Goal: Information Seeking & Learning: Check status

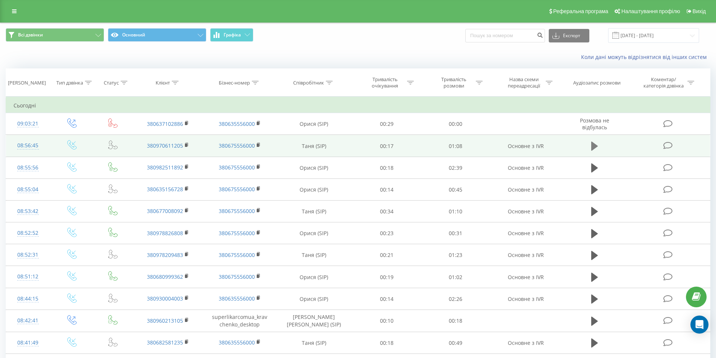
click at [592, 145] on icon at bounding box center [594, 146] width 7 height 9
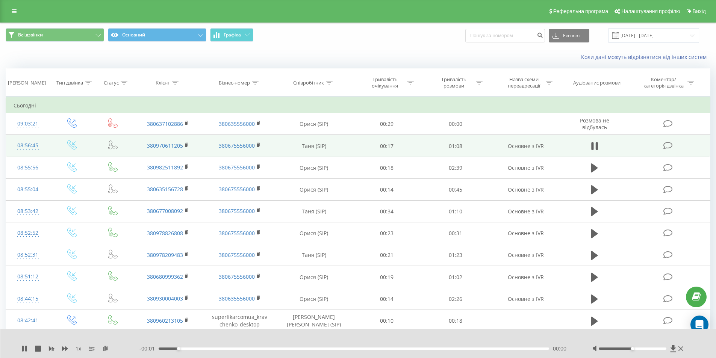
click at [632, 347] on div "Мітка доступності" at bounding box center [632, 348] width 3 height 3
drag, startPoint x: 618, startPoint y: 349, endPoint x: 667, endPoint y: 352, distance: 49.3
click at [667, 352] on div at bounding box center [638, 349] width 93 height 8
click at [678, 347] on icon at bounding box center [680, 349] width 5 height 6
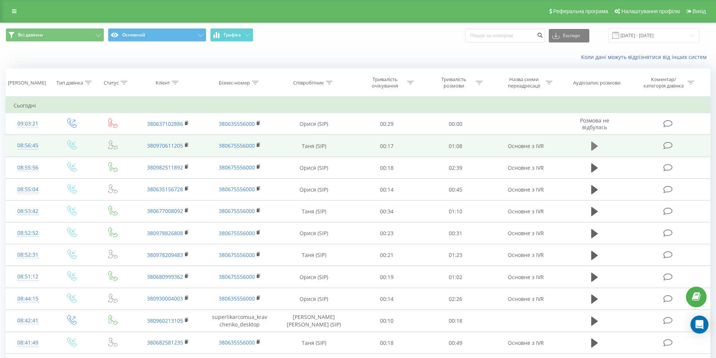
click at [594, 142] on icon at bounding box center [594, 146] width 7 height 11
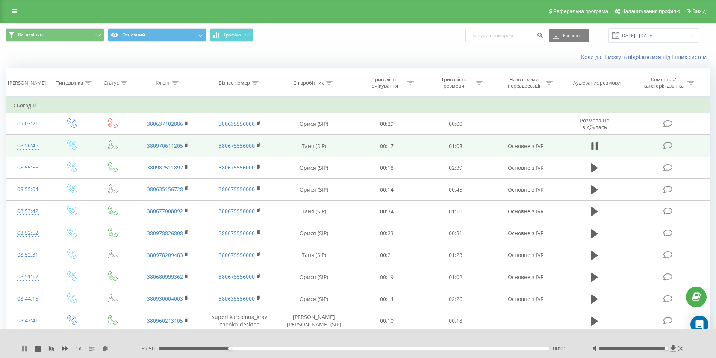
click at [26, 348] on icon at bounding box center [26, 349] width 2 height 6
drag, startPoint x: 229, startPoint y: 348, endPoint x: 163, endPoint y: 346, distance: 66.1
click at [163, 348] on div "00:00" at bounding box center [354, 349] width 391 height 2
click at [595, 144] on icon at bounding box center [594, 146] width 7 height 11
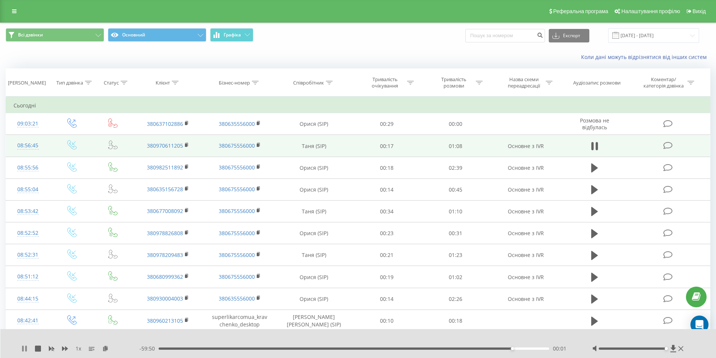
click at [25, 349] on icon at bounding box center [24, 349] width 6 height 6
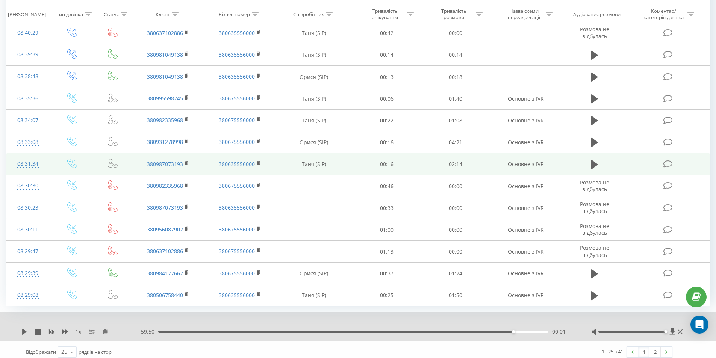
scroll to position [359, 0]
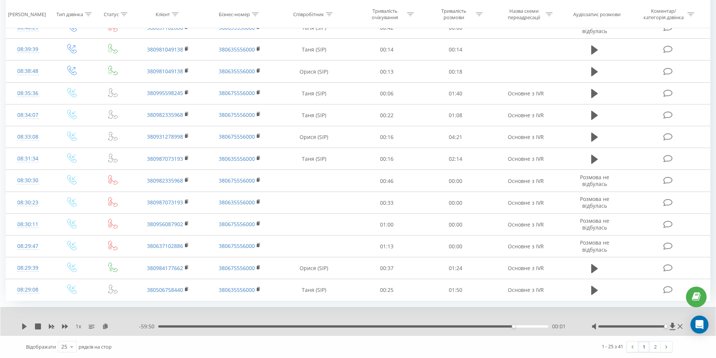
click at [643, 347] on font "1" at bounding box center [643, 346] width 3 height 7
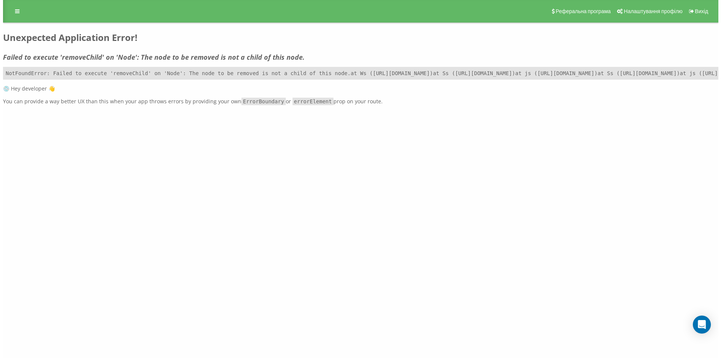
scroll to position [0, 0]
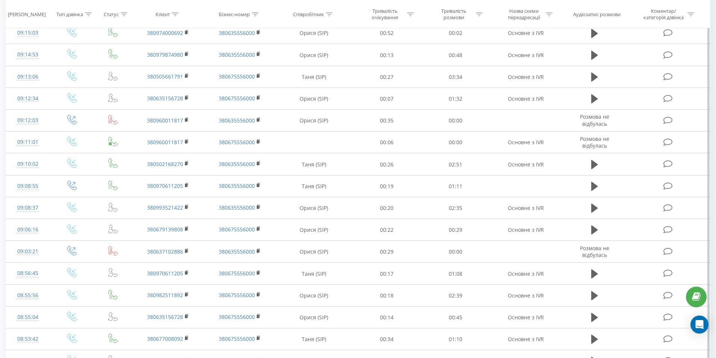
scroll to position [330, 0]
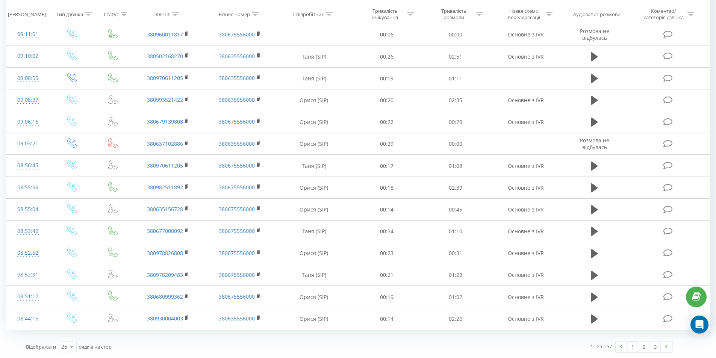
click at [633, 350] on link "1" at bounding box center [632, 346] width 11 height 11
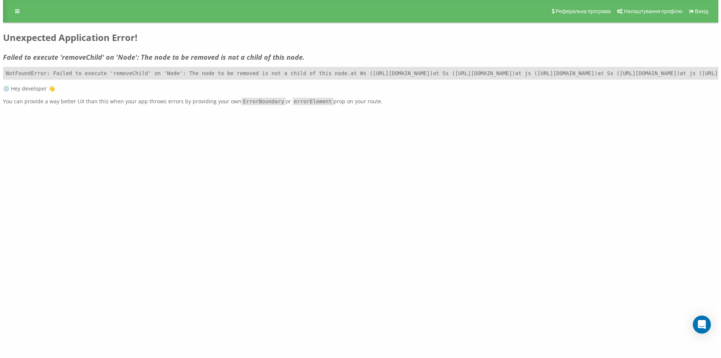
scroll to position [0, 0]
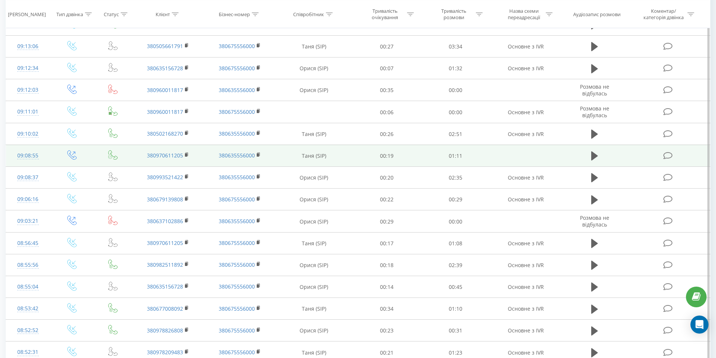
scroll to position [330, 0]
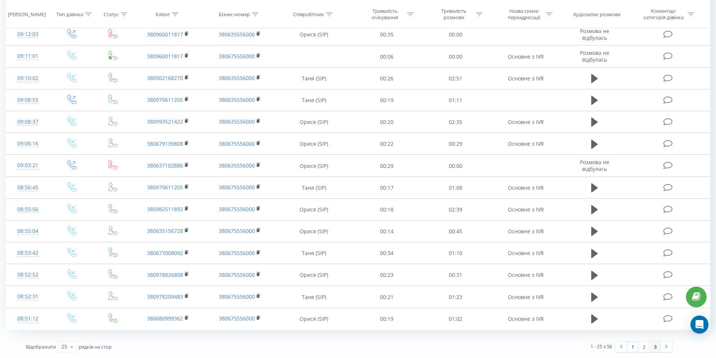
click at [653, 349] on link "3" at bounding box center [654, 346] width 11 height 11
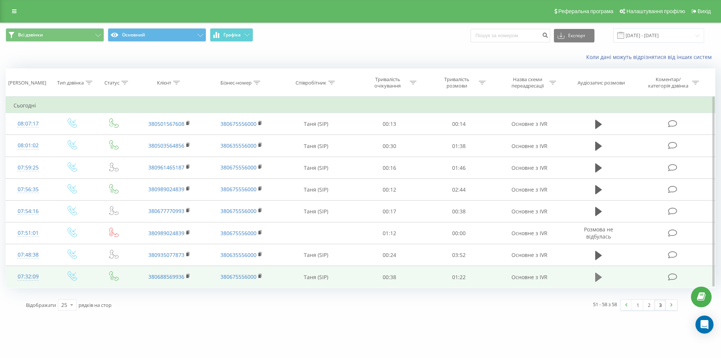
click at [599, 278] on icon at bounding box center [598, 277] width 7 height 9
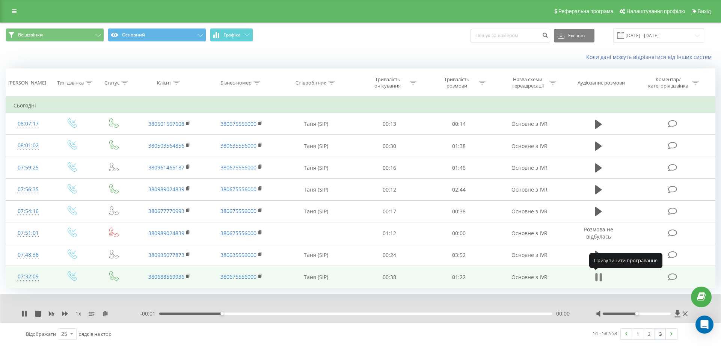
click at [596, 277] on icon at bounding box center [596, 277] width 2 height 8
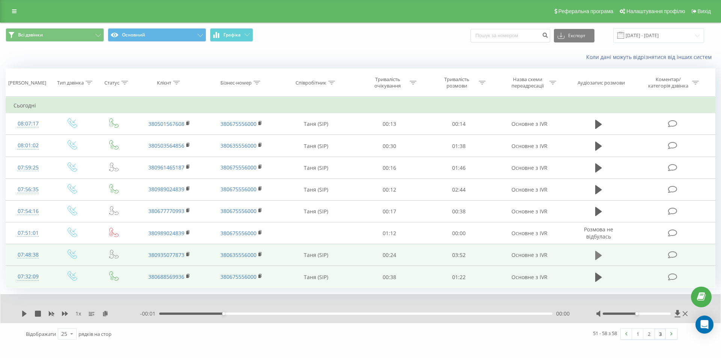
click at [600, 253] on icon at bounding box center [598, 255] width 7 height 11
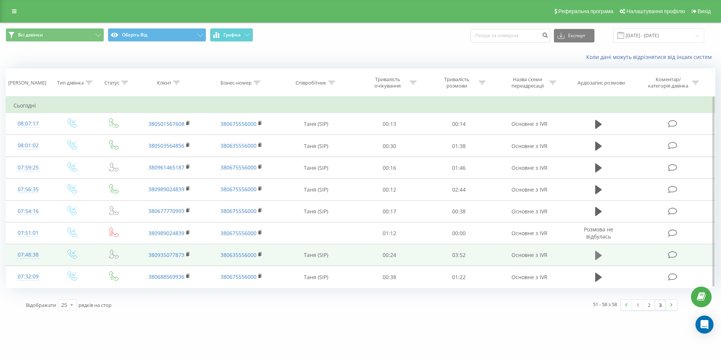
click at [597, 254] on icon at bounding box center [598, 255] width 7 height 9
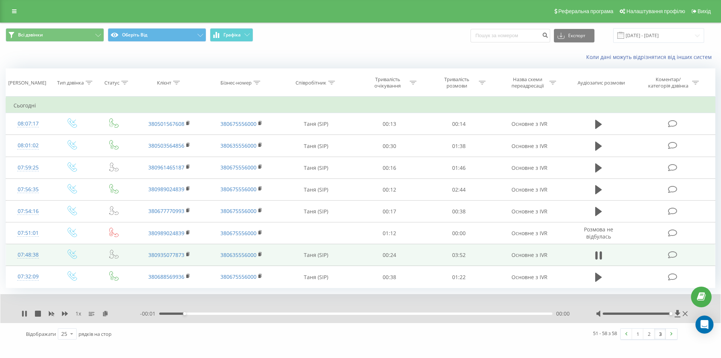
drag, startPoint x: 636, startPoint y: 313, endPoint x: 674, endPoint y: 318, distance: 38.3
click at [674, 318] on div "1 х - 00:01 00:14 00:00" at bounding box center [360, 308] width 721 height 29
click at [26, 313] on icon at bounding box center [26, 314] width 2 height 6
drag, startPoint x: 209, startPoint y: 313, endPoint x: 199, endPoint y: 313, distance: 9.8
click at [199, 313] on div "00:22" at bounding box center [197, 313] width 3 height 3
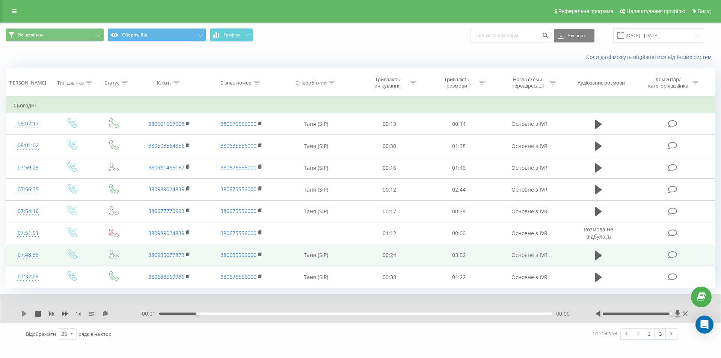
click at [23, 313] on icon at bounding box center [24, 314] width 5 height 6
click at [189, 315] on div "- 00:01 00:32 00:00" at bounding box center [358, 314] width 437 height 8
drag, startPoint x: 219, startPoint y: 313, endPoint x: 311, endPoint y: 326, distance: 93.3
click at [302, 325] on div "1 х - 00:01 01:17 00:00 Відображати 25 10 25 50 100 рядків на стор 51 - 58 з 58…" at bounding box center [361, 319] width 710 height 51
click at [310, 326] on div "Відображати 25 10 25 50 100 рядків на стор" at bounding box center [186, 334] width 331 height 22
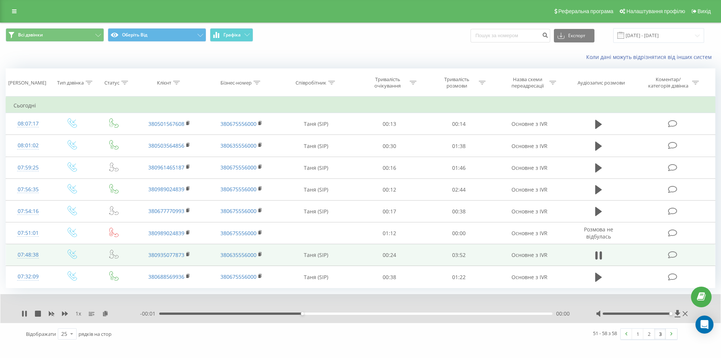
drag, startPoint x: 311, startPoint y: 326, endPoint x: 320, endPoint y: 328, distance: 8.4
click at [316, 327] on div "Відображати 25 10 25 50 100 рядків на стор" at bounding box center [186, 334] width 331 height 22
click at [24, 316] on icon at bounding box center [24, 314] width 6 height 6
